Goal: Task Accomplishment & Management: Complete application form

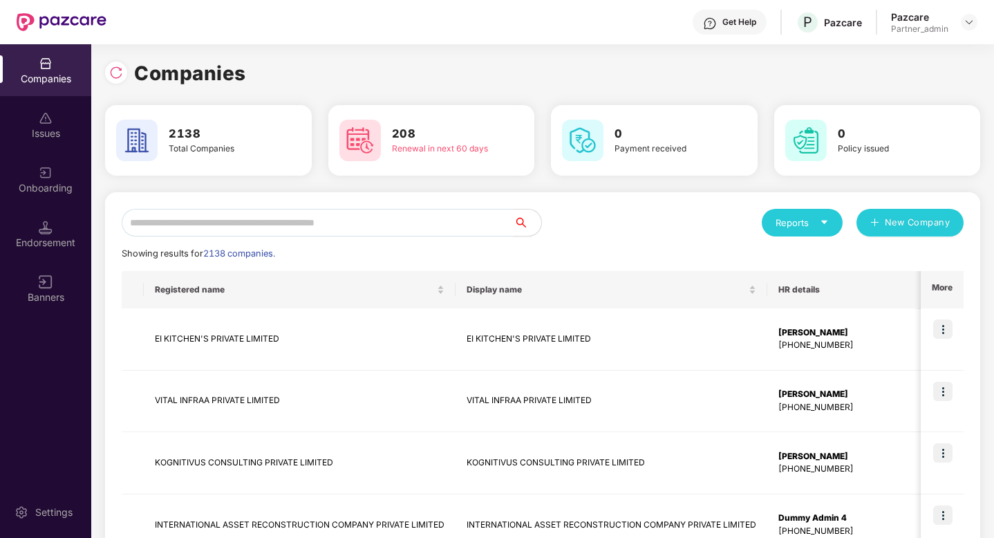
click at [230, 225] on input "text" at bounding box center [318, 223] width 392 height 28
paste input "**********"
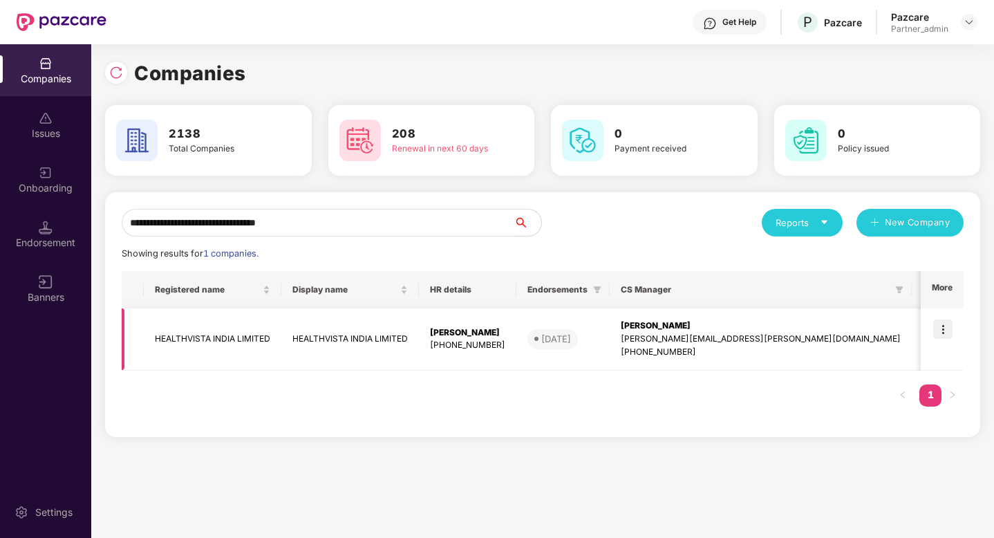
type input "**********"
click at [943, 328] on img at bounding box center [942, 328] width 19 height 19
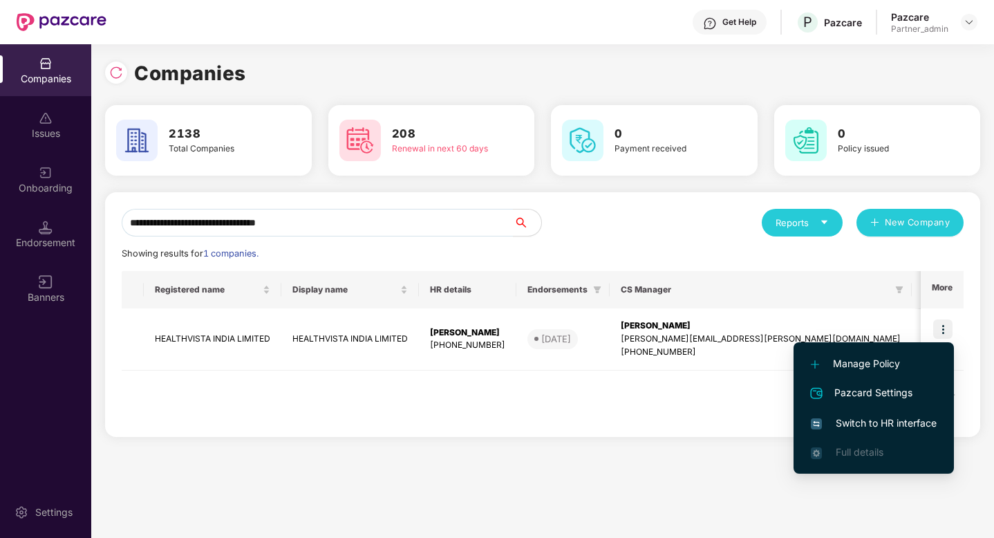
click at [891, 426] on span "Switch to HR interface" at bounding box center [874, 422] width 126 height 15
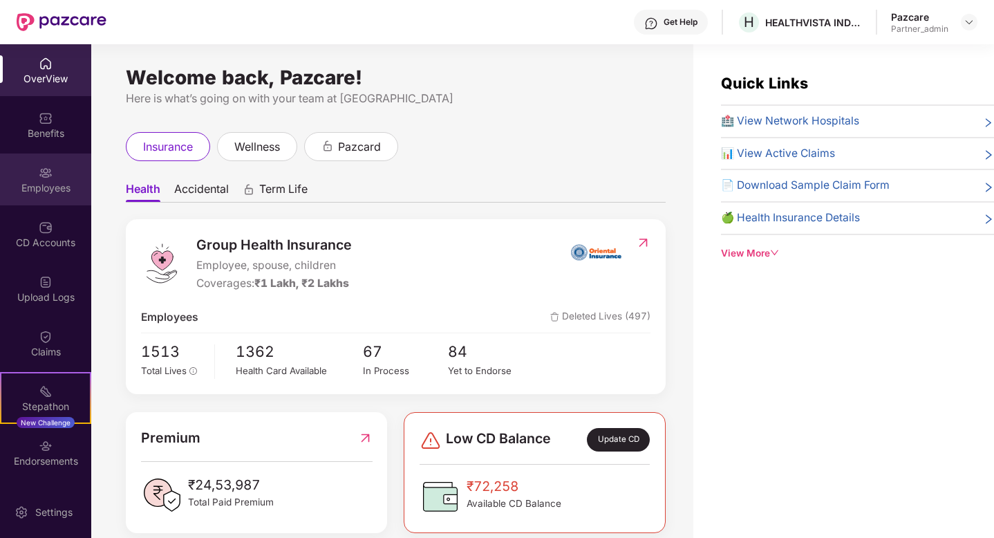
click at [53, 191] on div "Employees" at bounding box center [45, 188] width 91 height 14
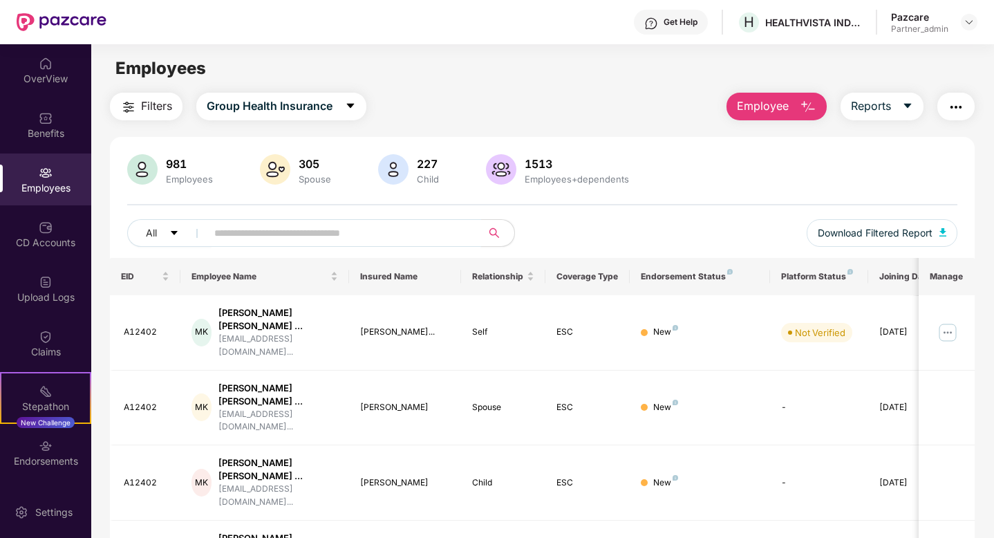
click at [282, 238] on input "text" at bounding box center [338, 233] width 248 height 21
paste input "**********"
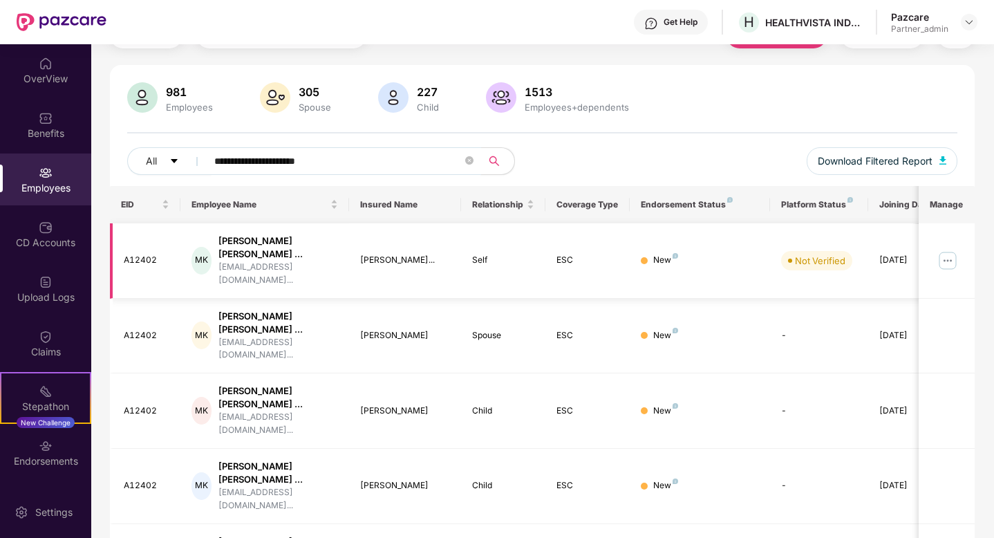
scroll to position [117, 0]
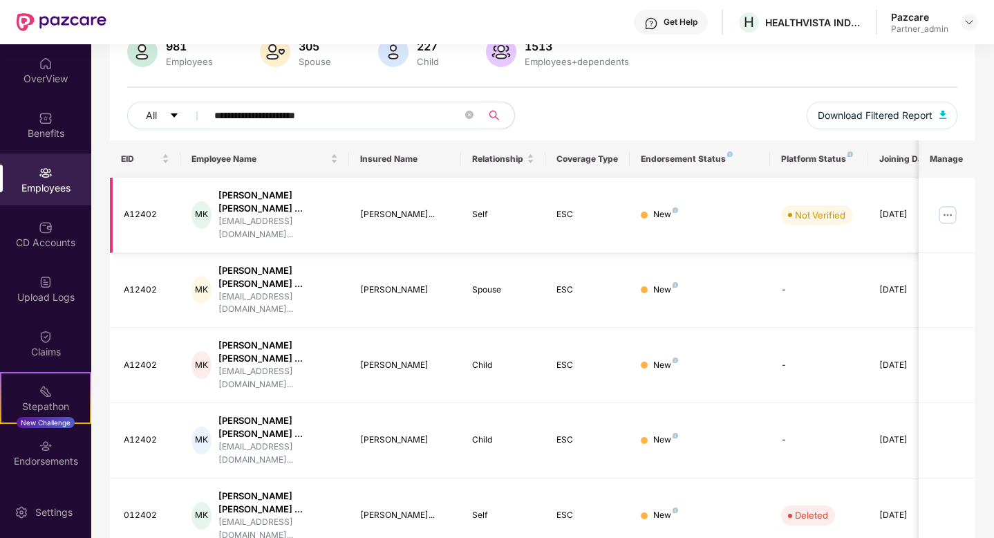
type input "**********"
click at [949, 207] on img at bounding box center [947, 215] width 22 height 22
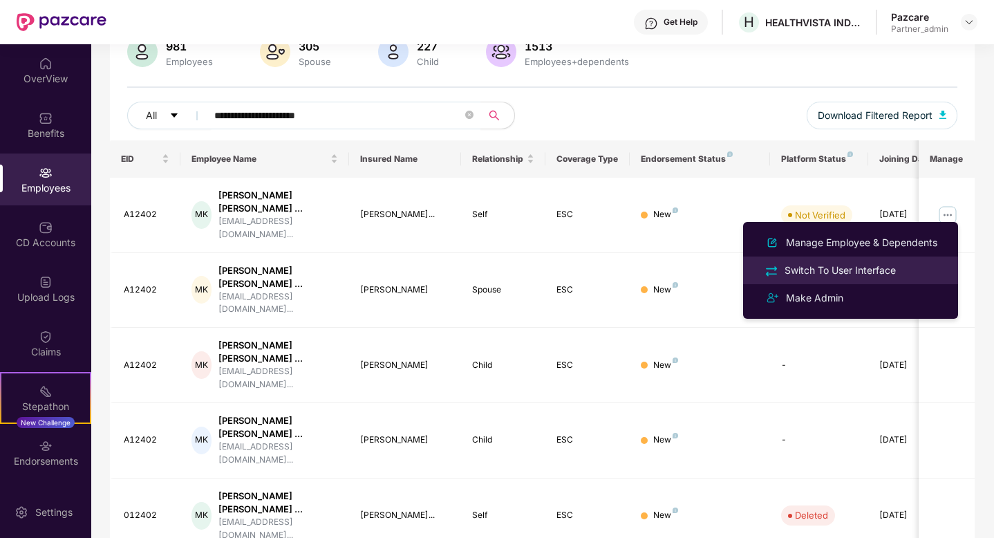
click at [858, 269] on div "Switch To User Interface" at bounding box center [840, 270] width 117 height 15
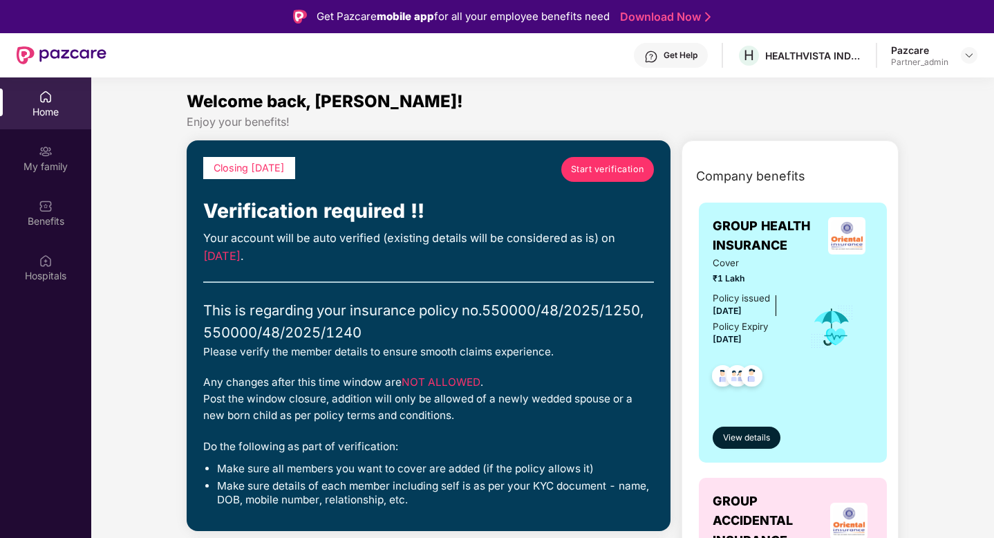
click at [625, 166] on span "Start verification" at bounding box center [607, 169] width 73 height 14
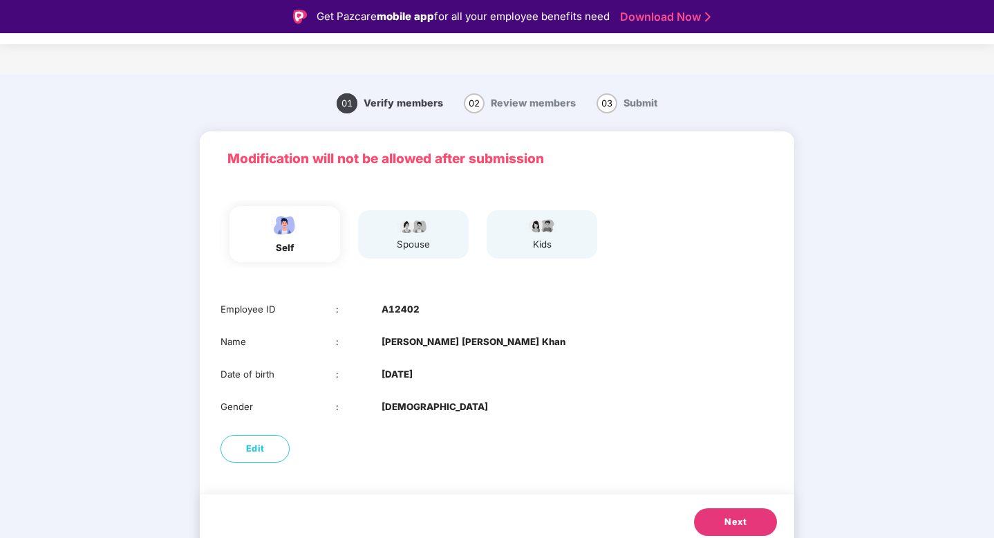
scroll to position [10, 0]
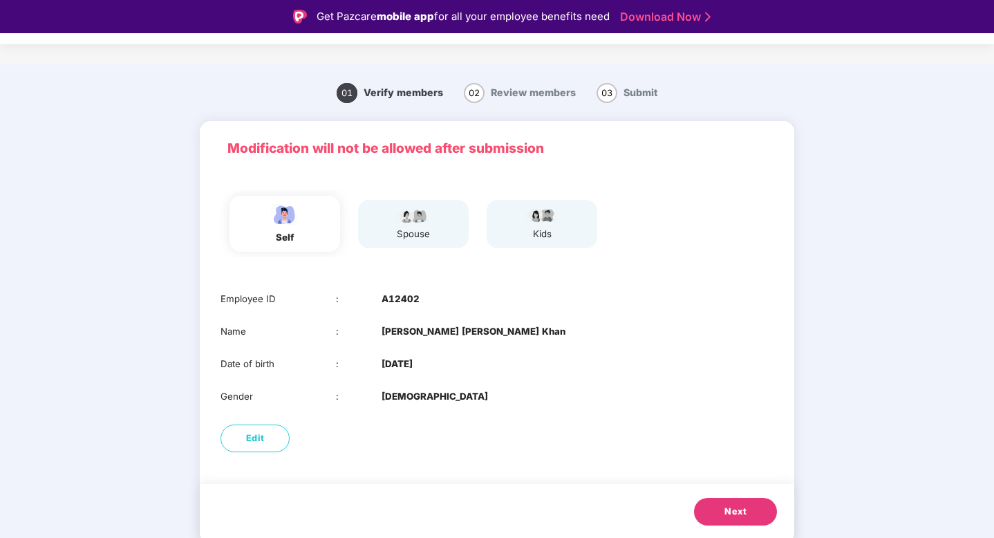
click at [721, 507] on button "Next" at bounding box center [735, 512] width 83 height 28
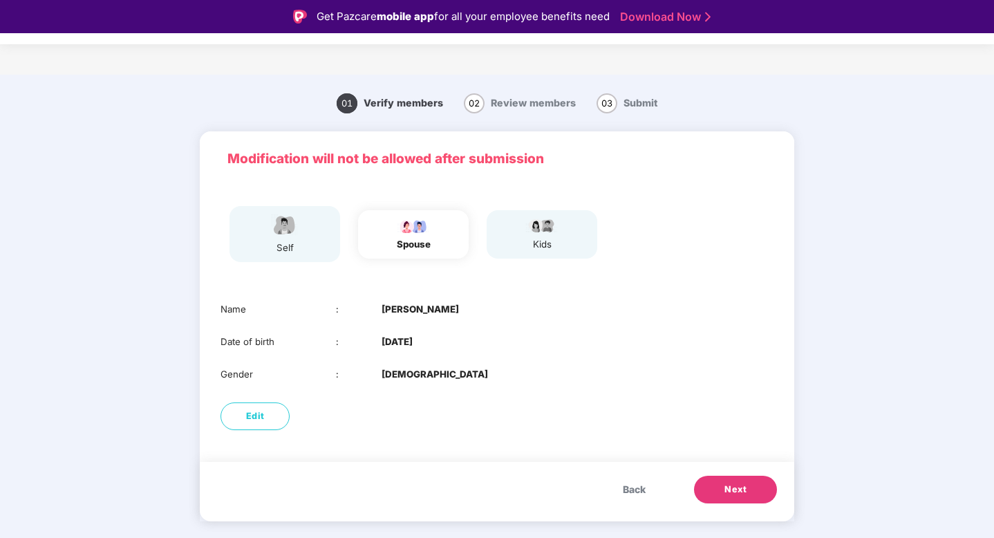
scroll to position [0, 0]
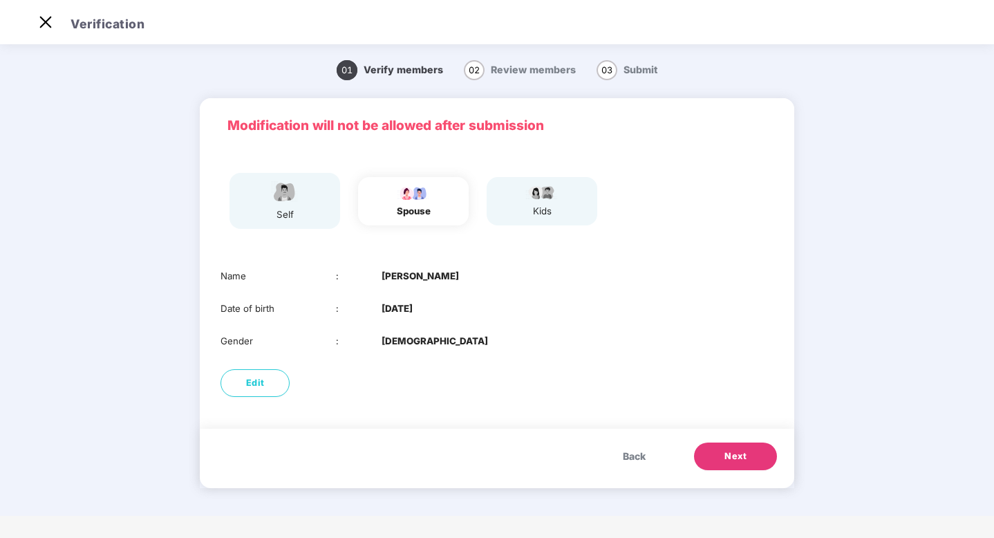
click at [734, 445] on button "Next" at bounding box center [735, 456] width 83 height 28
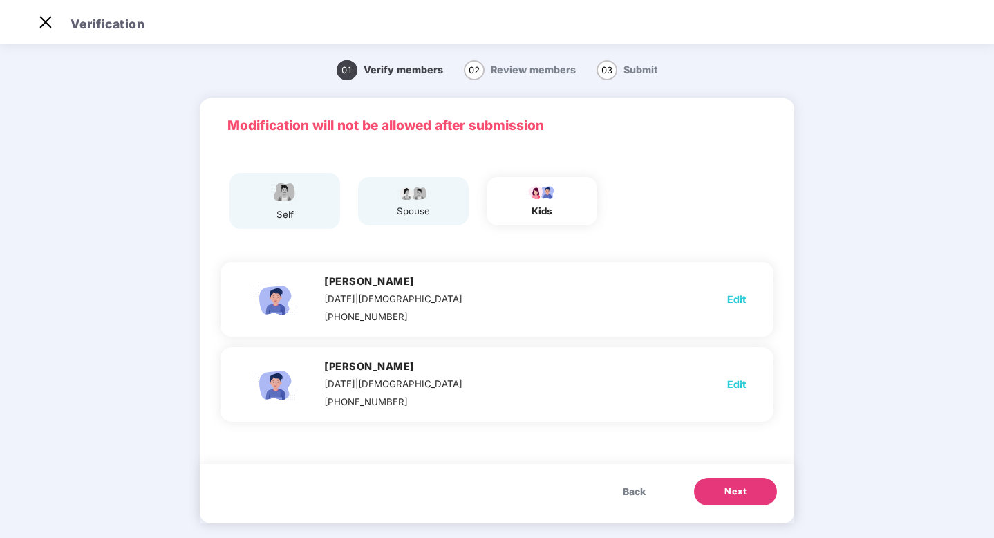
click at [726, 492] on span "Next" at bounding box center [735, 491] width 22 height 14
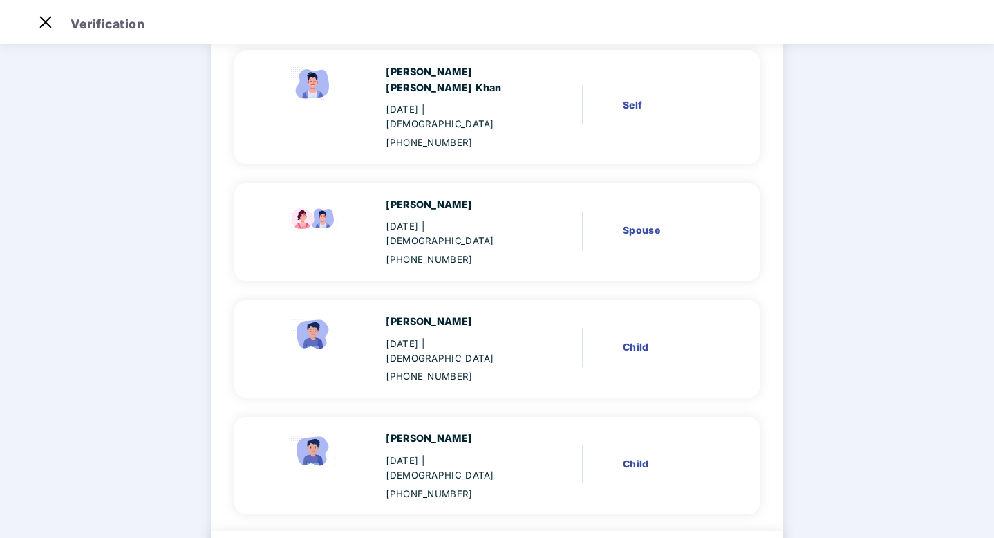
scroll to position [168, 0]
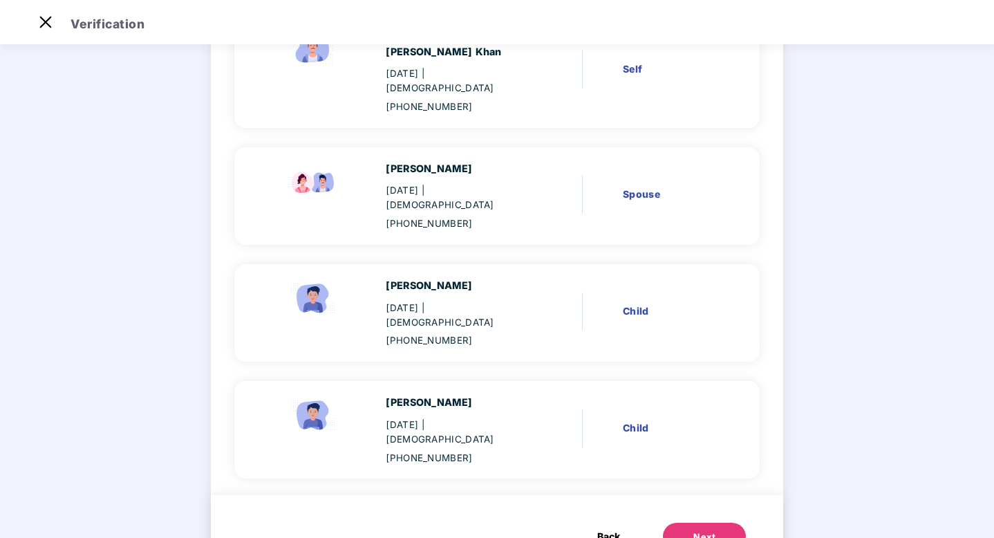
click at [719, 522] on button "Next" at bounding box center [704, 536] width 83 height 28
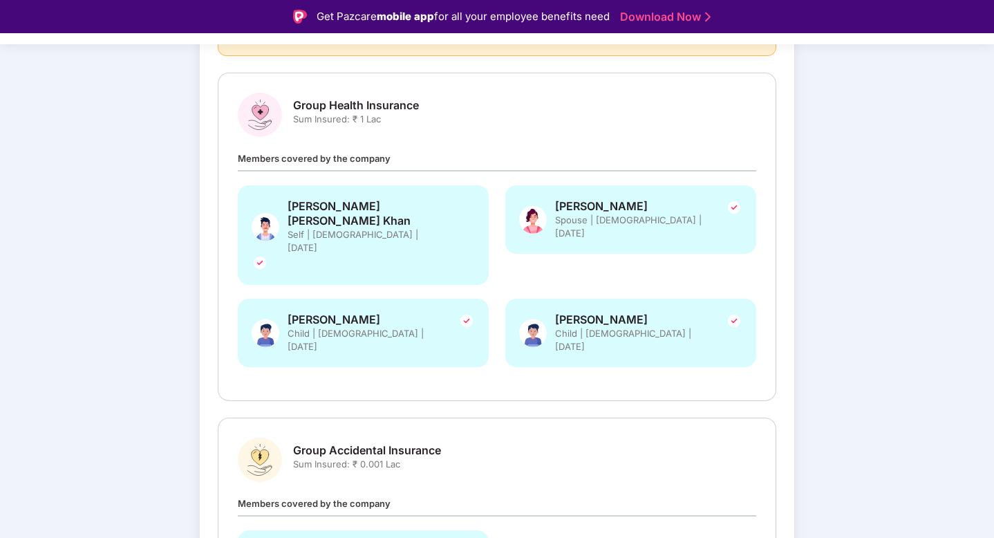
scroll to position [267, 0]
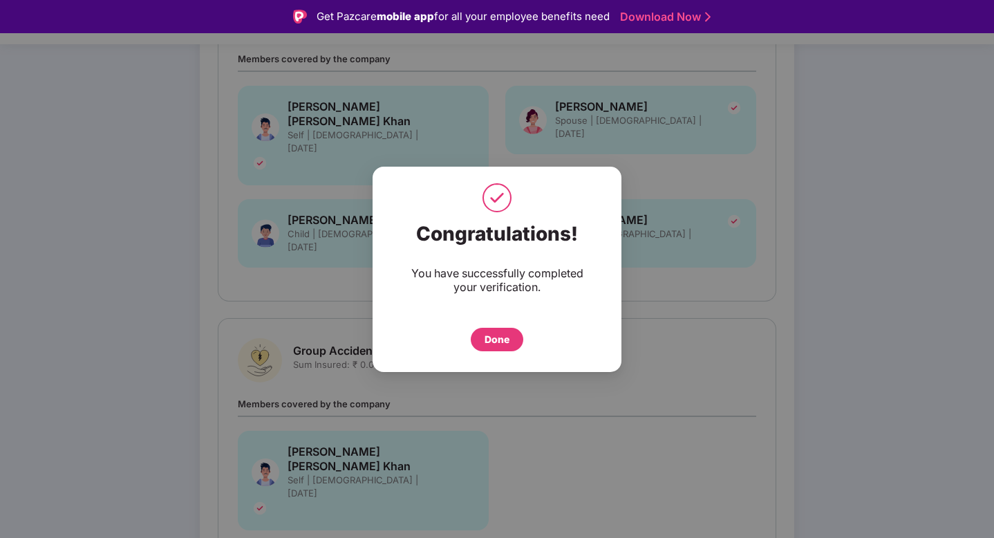
click at [513, 336] on div "Done" at bounding box center [497, 339] width 53 height 23
